Goal: Task Accomplishment & Management: Use online tool/utility

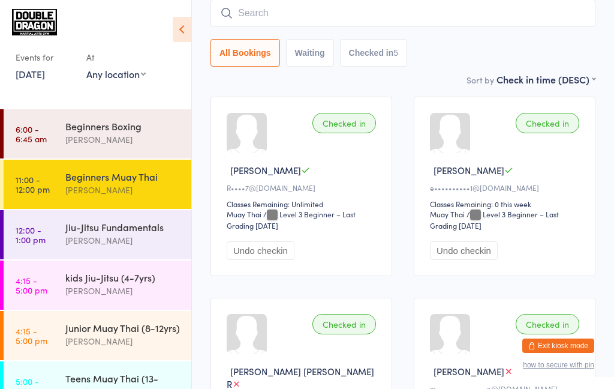
scroll to position [26, 0]
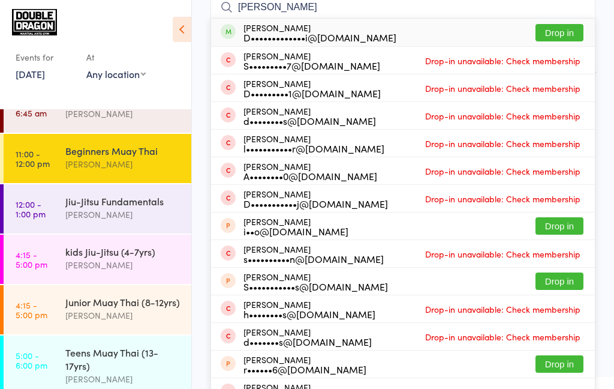
type input "[PERSON_NAME]"
click at [562, 37] on button "Drop in" at bounding box center [560, 32] width 48 height 17
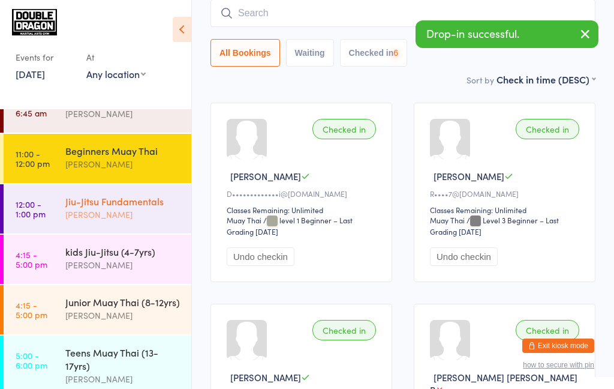
click at [104, 213] on div "[PERSON_NAME]" at bounding box center [123, 215] width 116 height 14
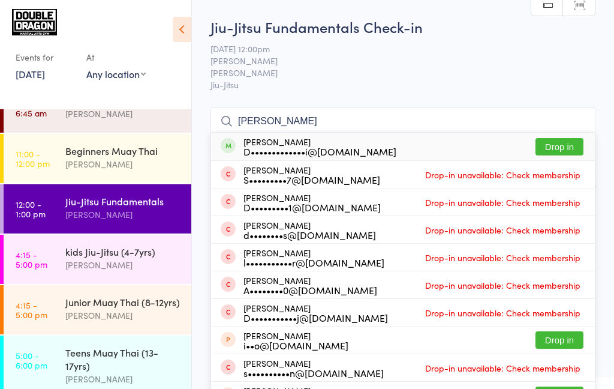
type input "[PERSON_NAME]"
click at [556, 149] on button "Drop in" at bounding box center [560, 146] width 48 height 17
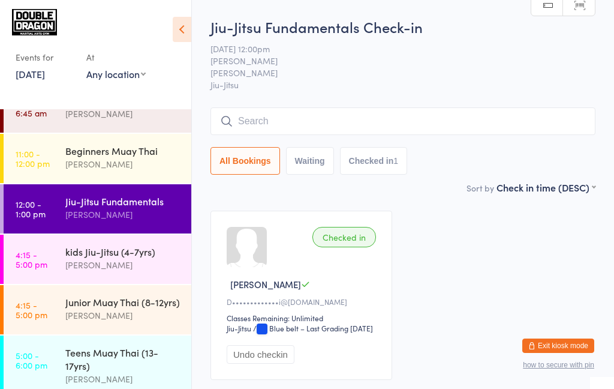
click at [362, 133] on input "search" at bounding box center [402, 121] width 385 height 28
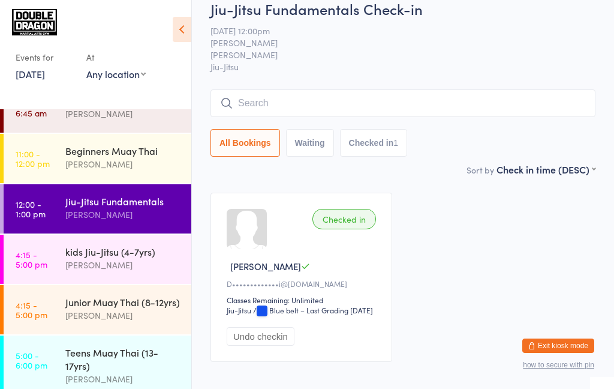
scroll to position [85, 0]
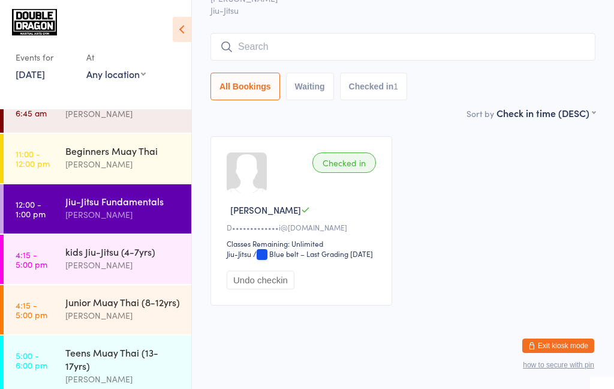
click at [144, 217] on div "[PERSON_NAME]" at bounding box center [123, 215] width 116 height 14
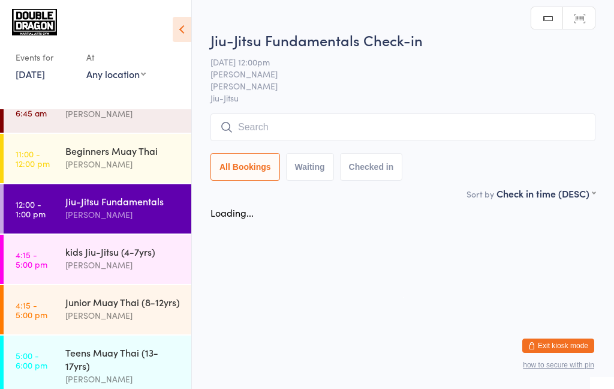
scroll to position [0, 0]
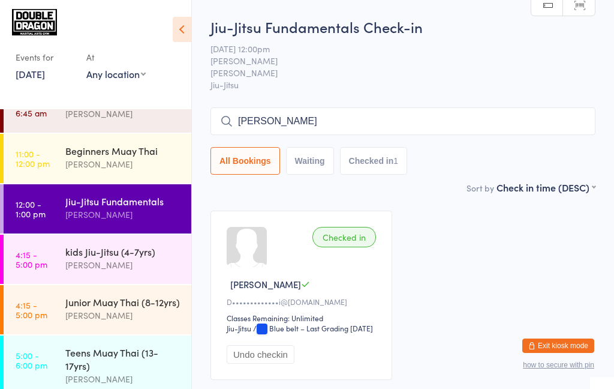
type input "Jordan windmill"
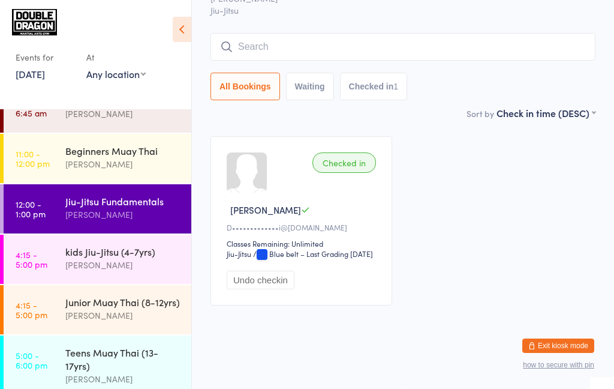
scroll to position [85, 0]
type input "Jordan eindmill"
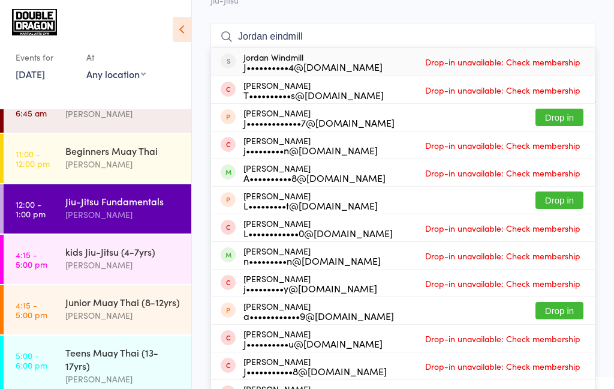
click at [581, 34] on input "Jordan eindmill" at bounding box center [402, 37] width 385 height 28
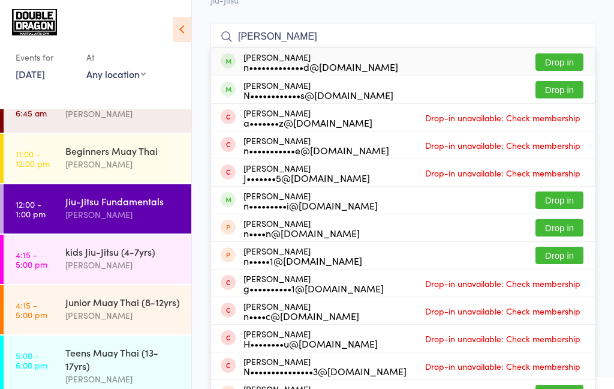
type input "[PERSON_NAME]"
click at [559, 48] on ul "[PERSON_NAME] n•••••••••••••d@[DOMAIN_NAME] Drop in [PERSON_NAME] N••••••••••••…" at bounding box center [402, 254] width 385 height 415
